Goal: Information Seeking & Learning: Learn about a topic

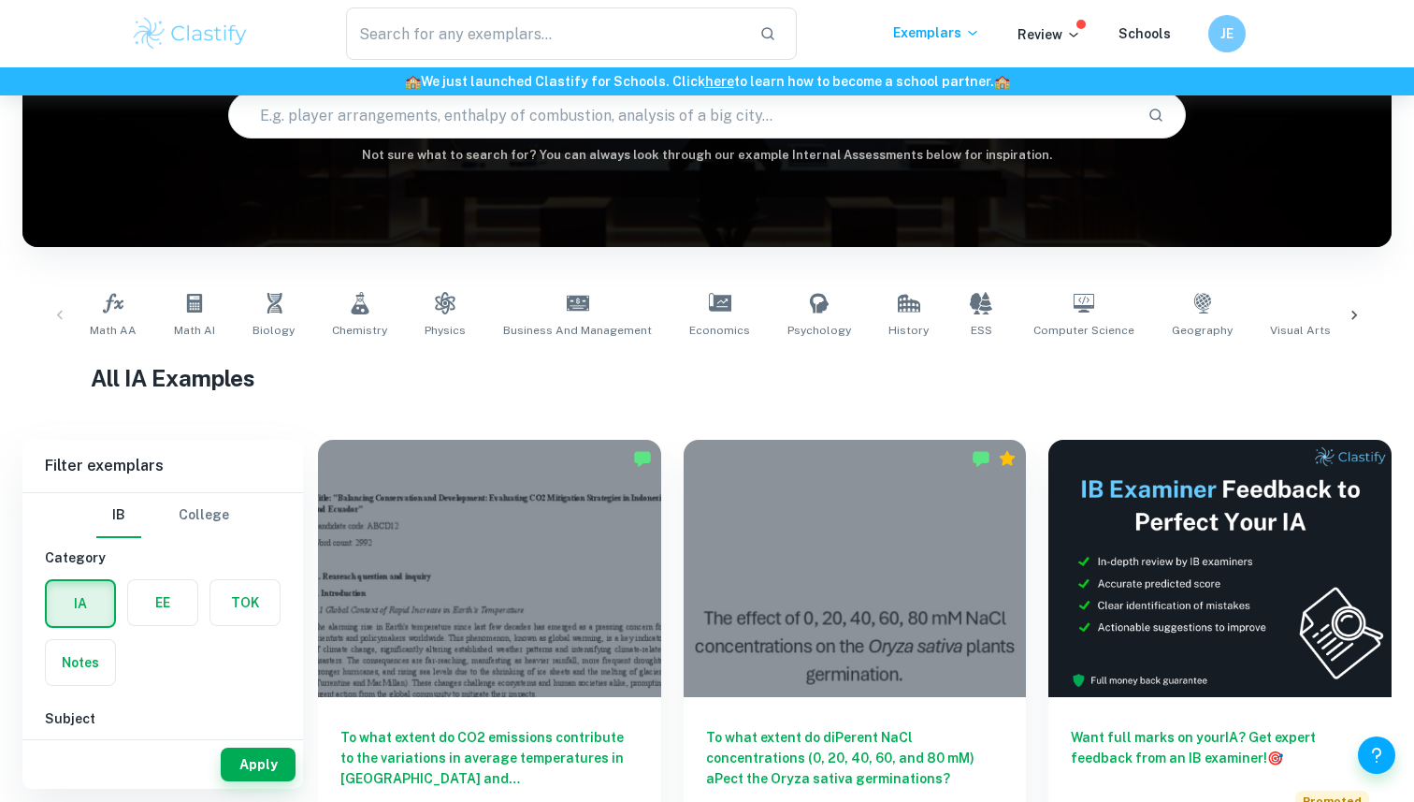
scroll to position [187, 0]
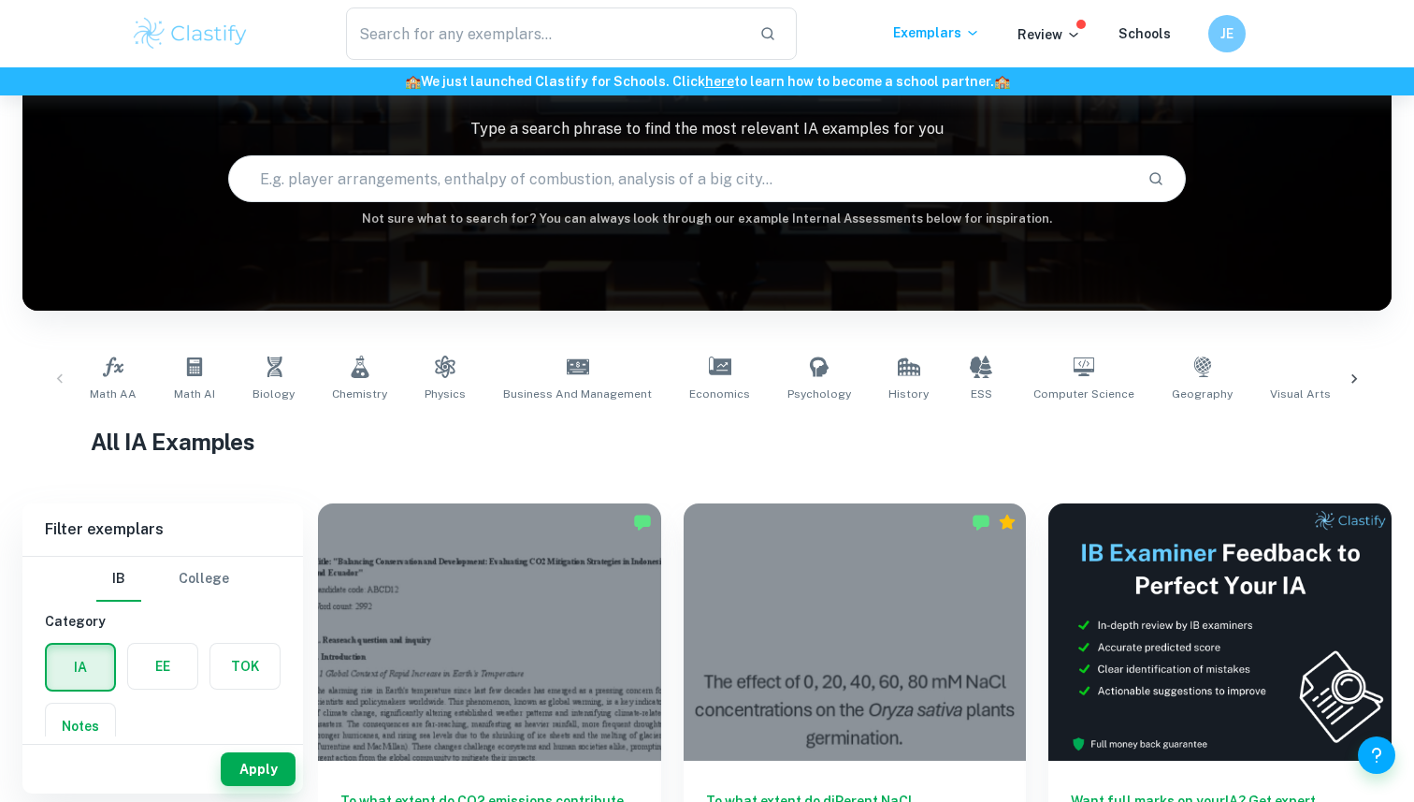
scroll to position [128, 0]
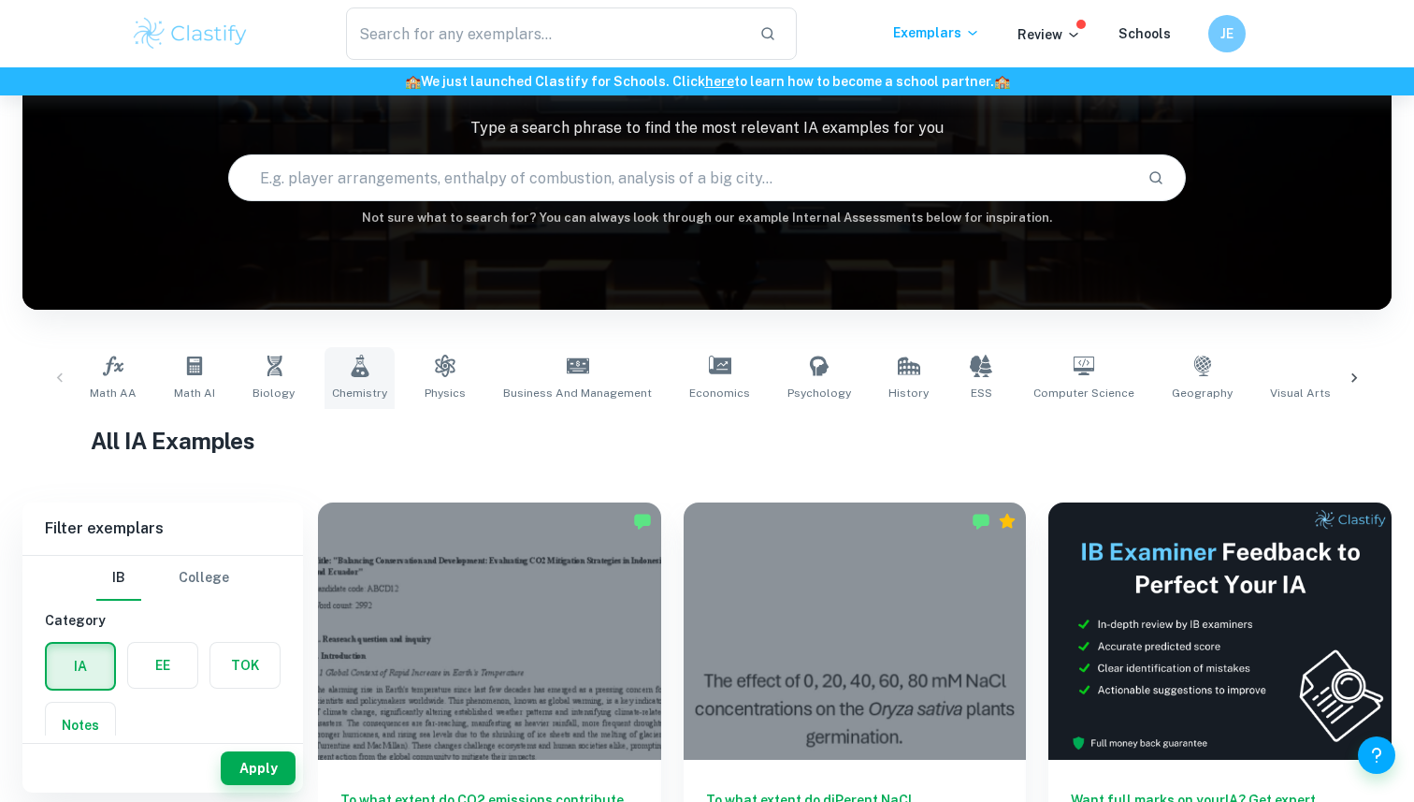
click at [338, 366] on link "Chemistry" at bounding box center [360, 378] width 70 height 62
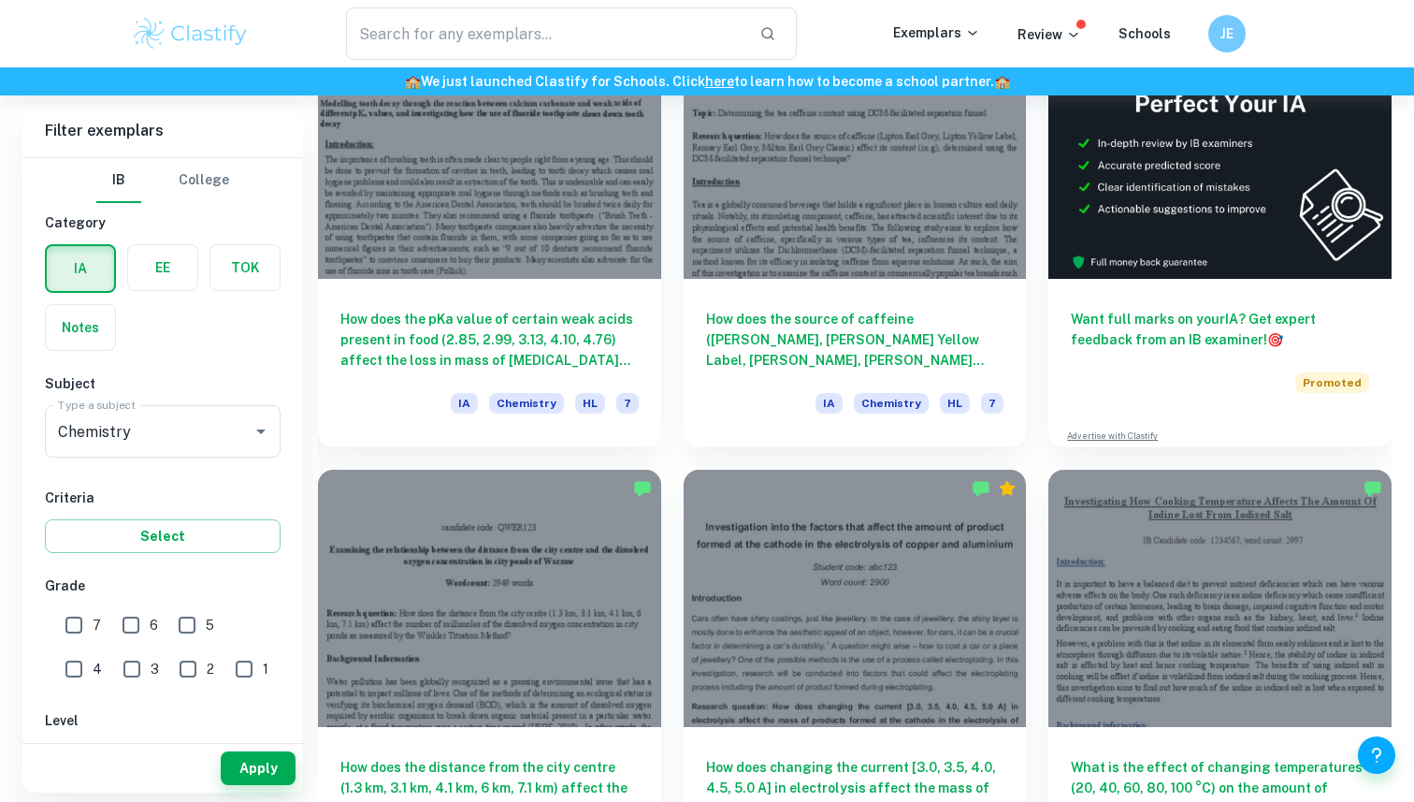
scroll to position [613, 0]
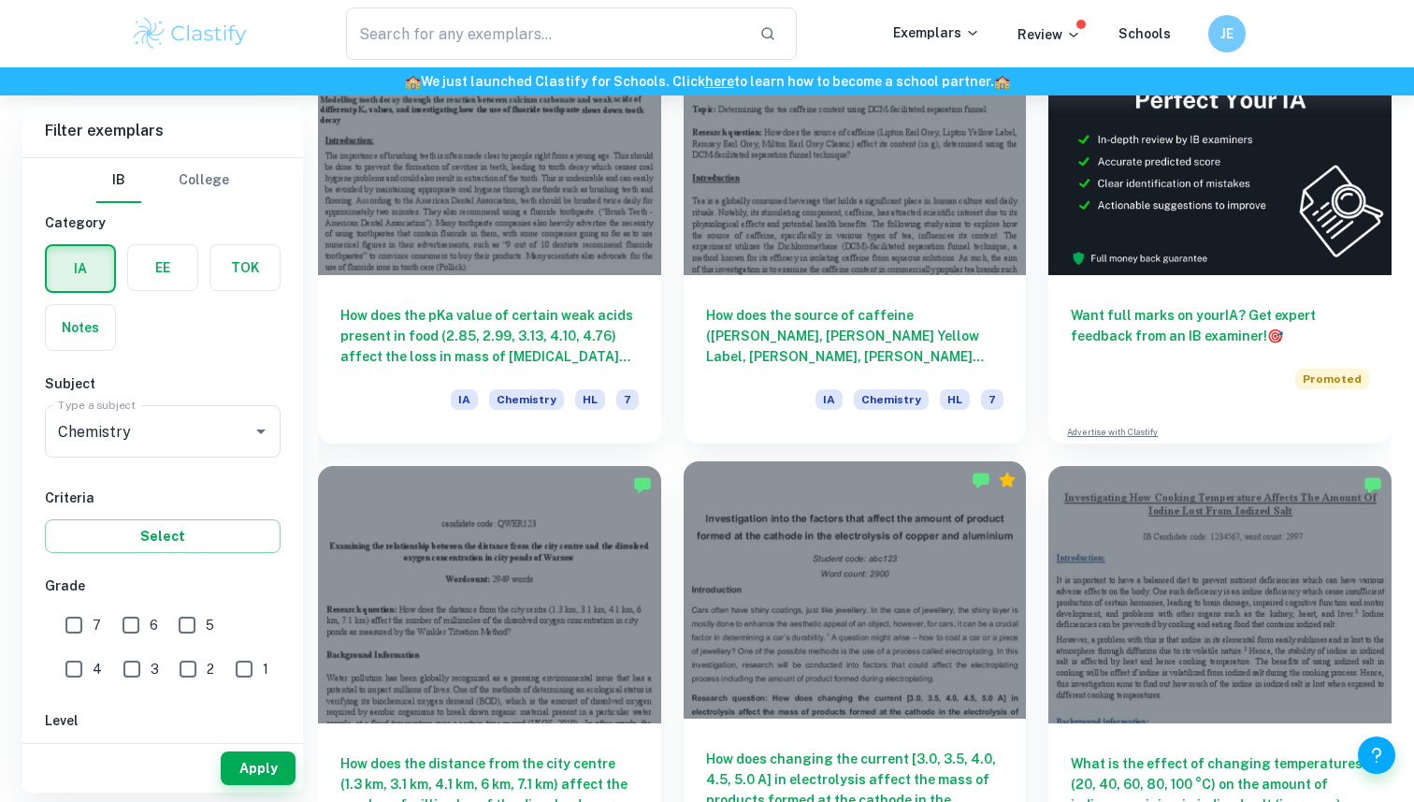
click at [722, 523] on div at bounding box center [855, 589] width 343 height 257
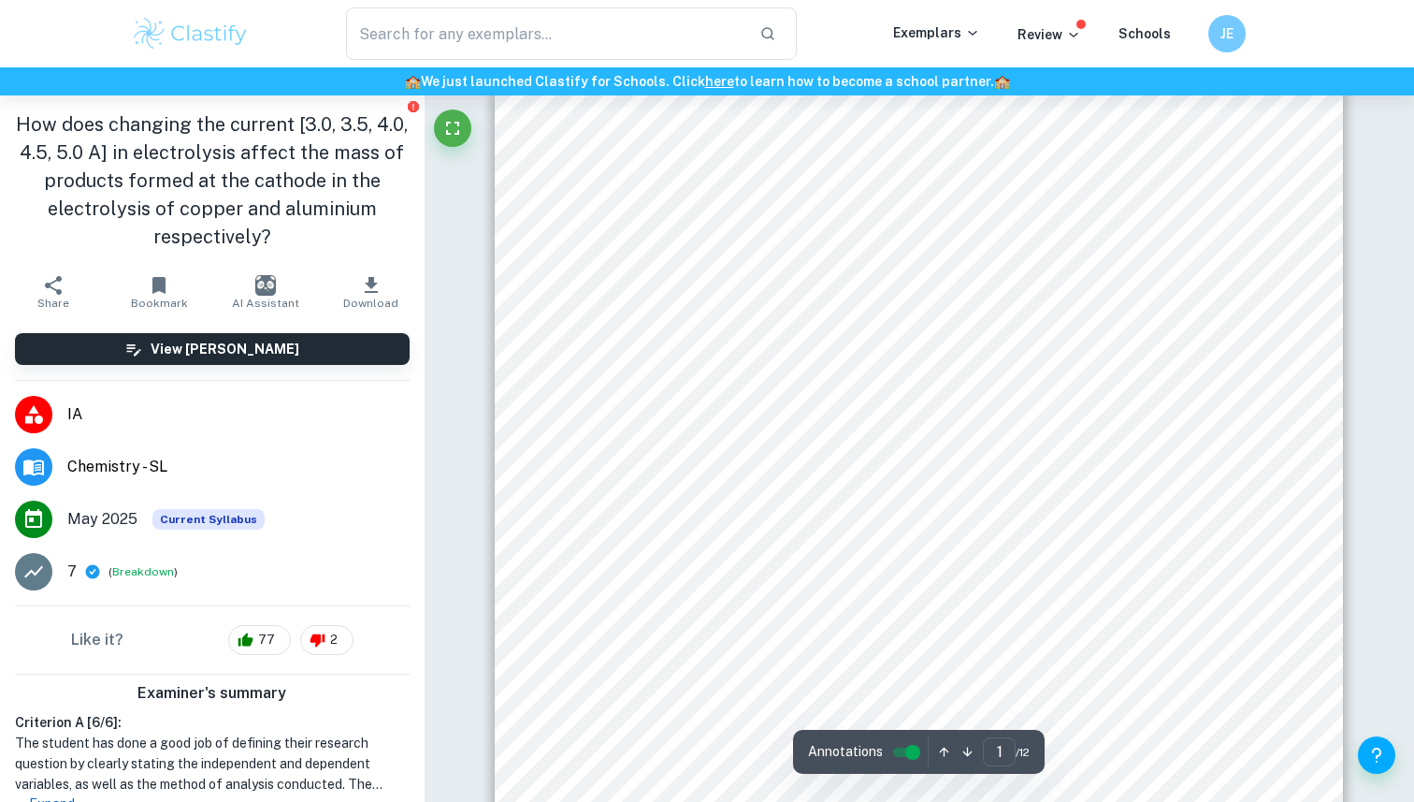
scroll to position [325, 0]
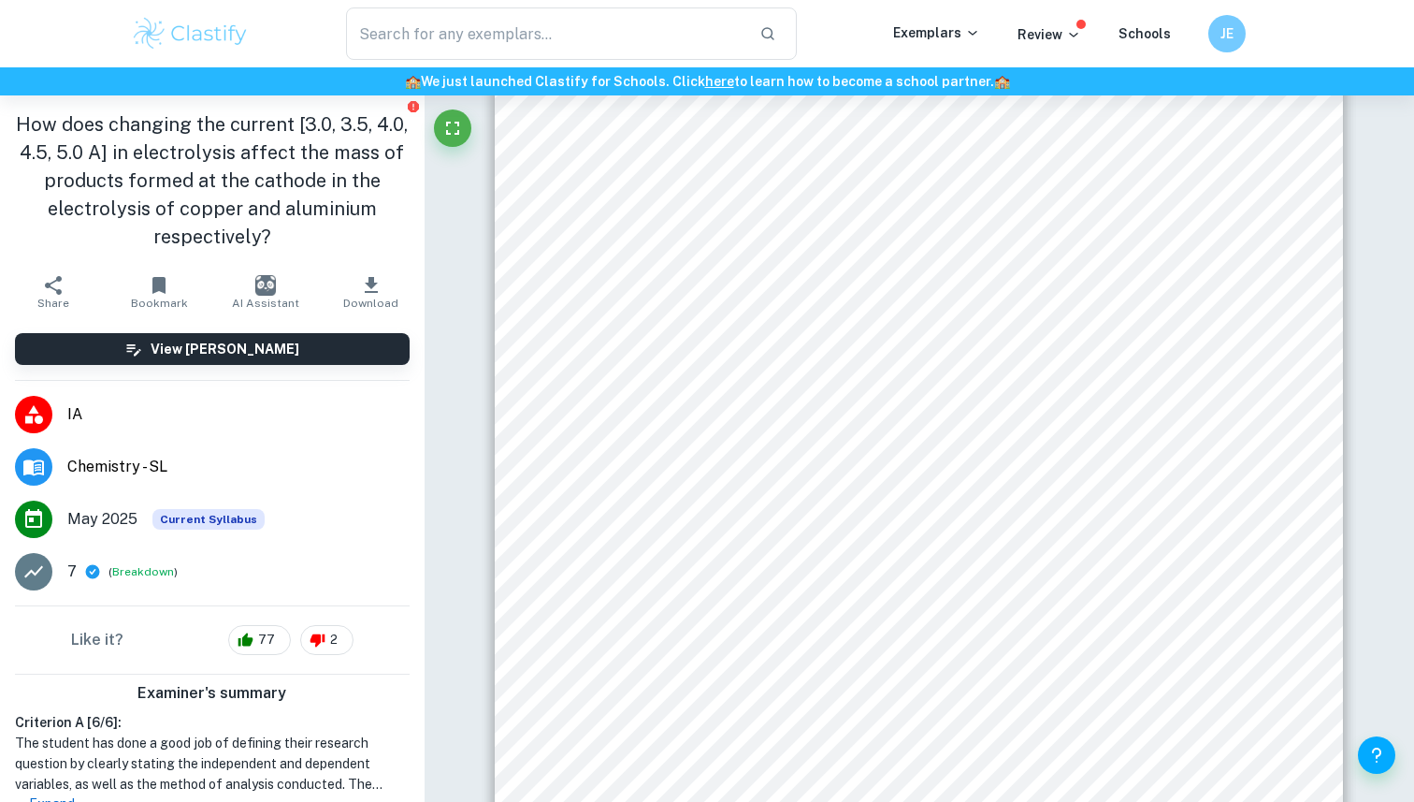
click at [498, 391] on div "1 Investigation into the factors that affect the amount of product formed at th…" at bounding box center [919, 390] width 848 height 1200
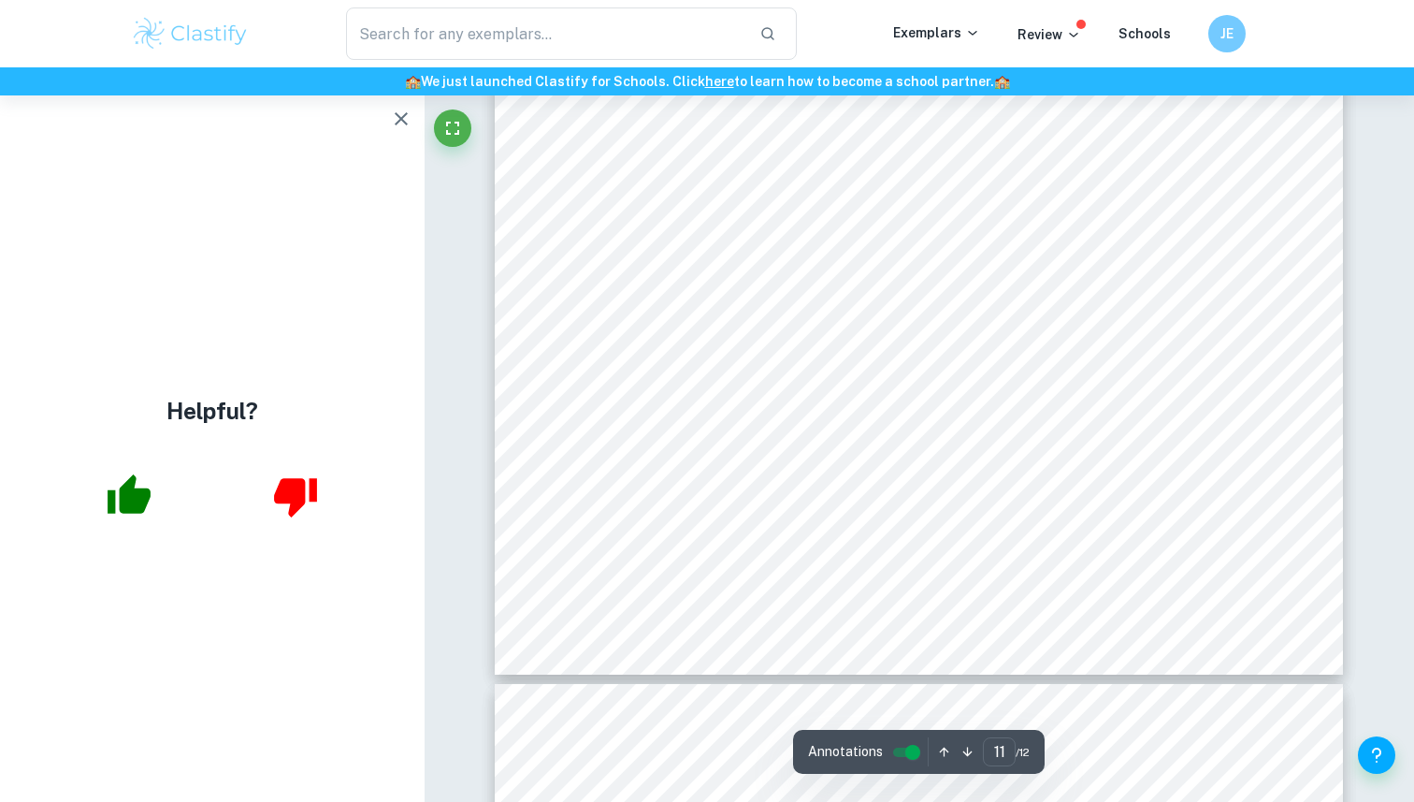
scroll to position [12901, 0]
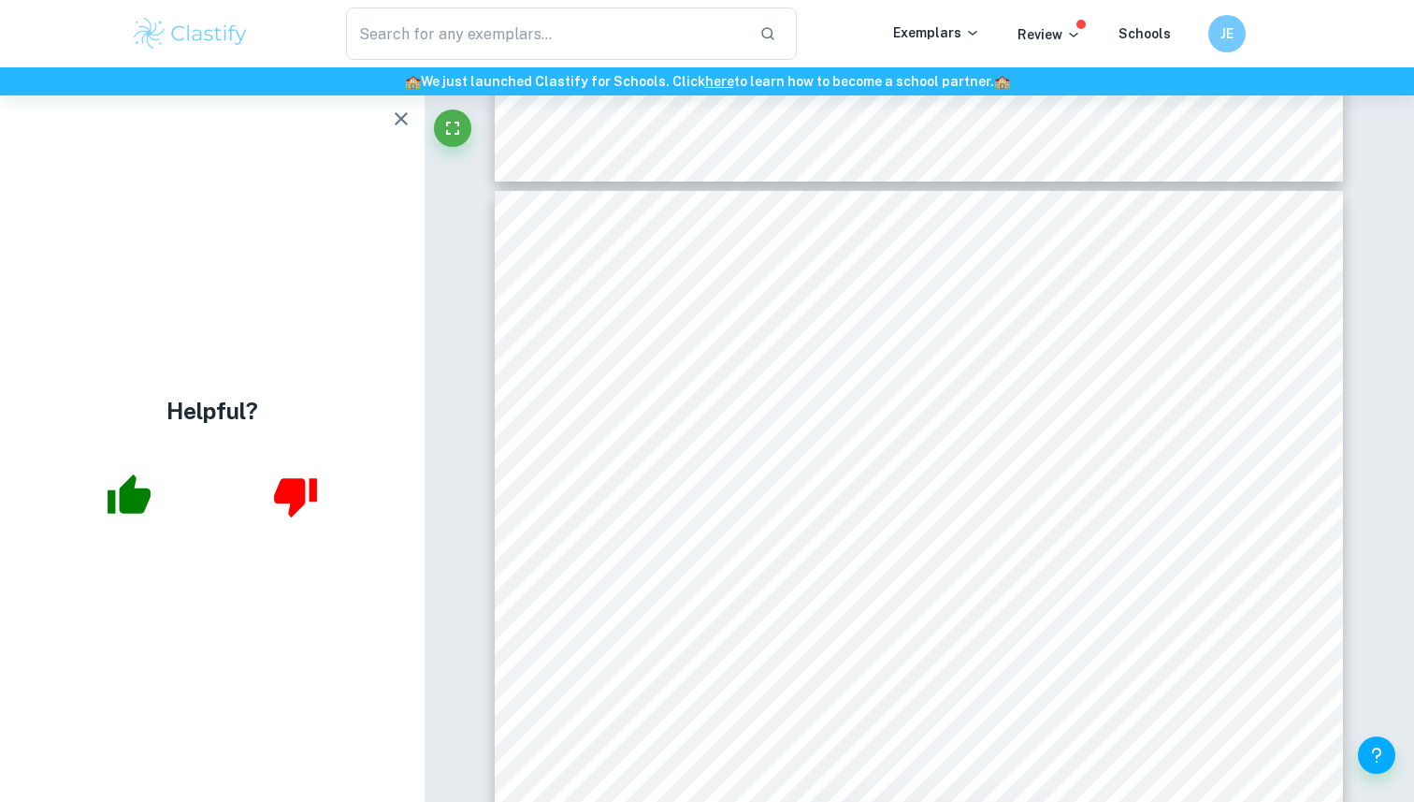
type input "10"
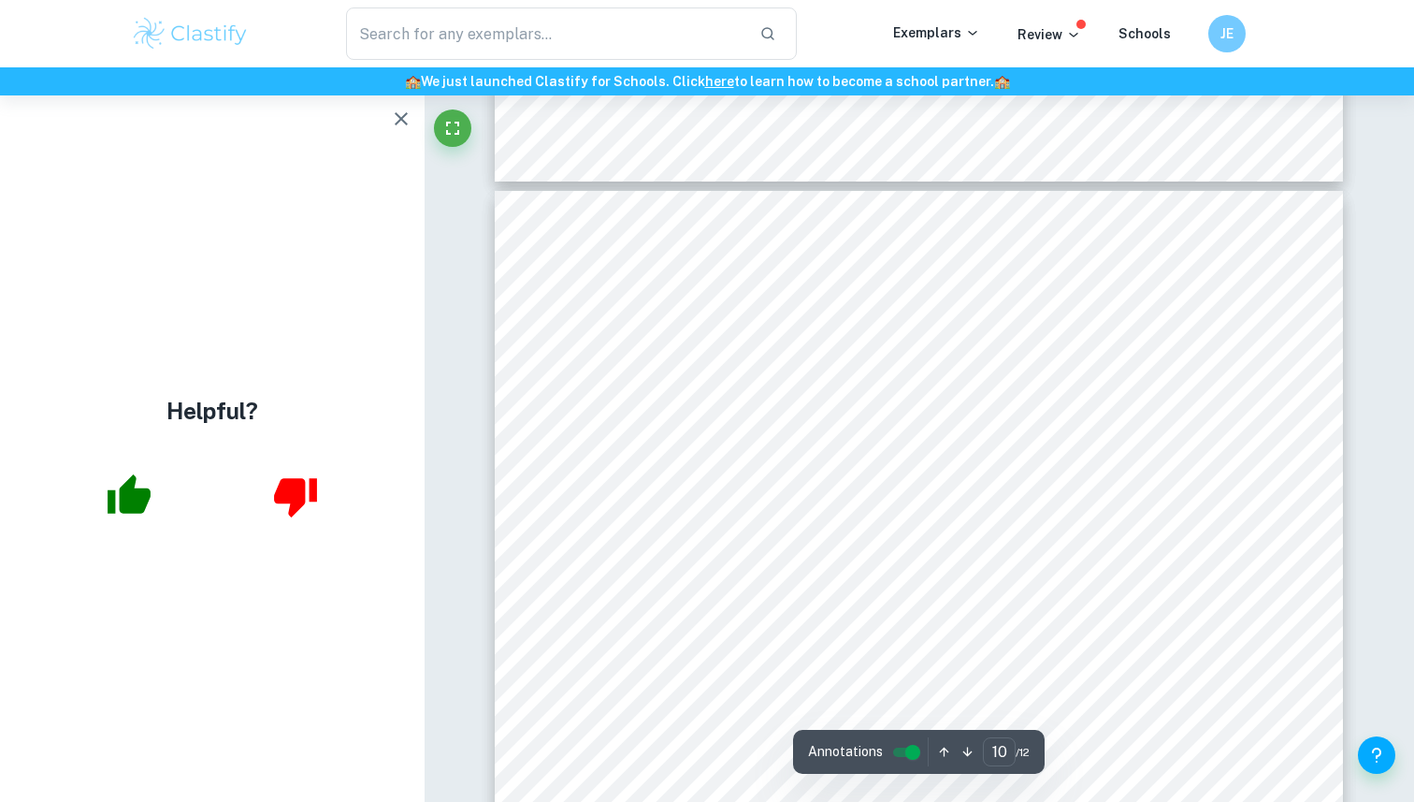
scroll to position [11292, 0]
